Goal: Task Accomplishment & Management: Use online tool/utility

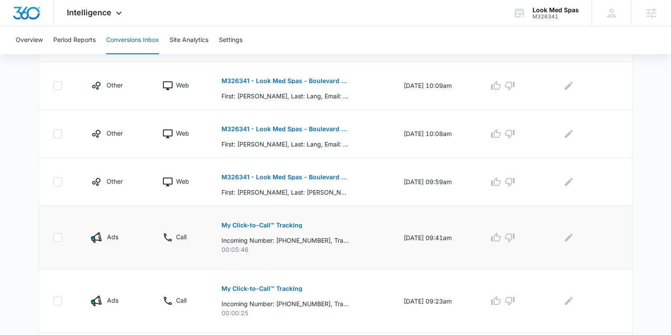
scroll to position [266, 0]
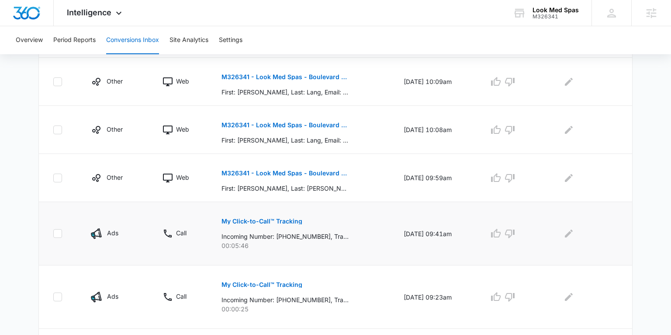
click at [258, 220] on p "My Click-to-Call™ Tracking" at bounding box center [261, 221] width 81 height 6
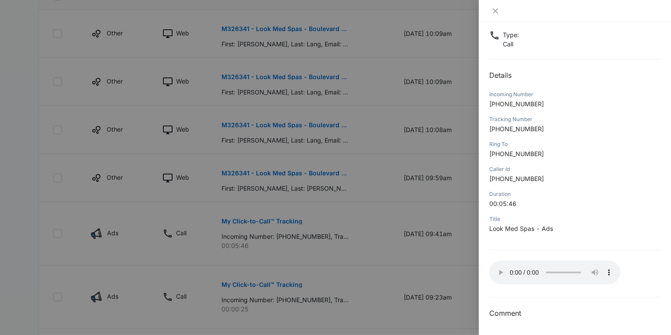
scroll to position [51, 0]
click at [496, 12] on icon "close" at bounding box center [495, 10] width 7 height 7
